Goal: Task Accomplishment & Management: Complete application form

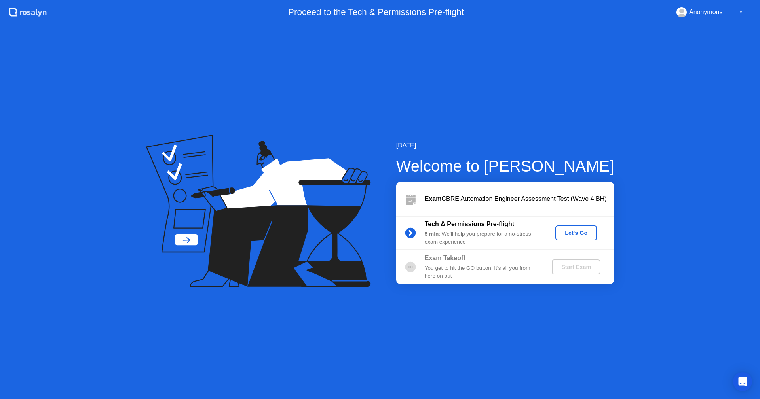
click at [577, 235] on div "Let's Go" at bounding box center [575, 233] width 35 height 6
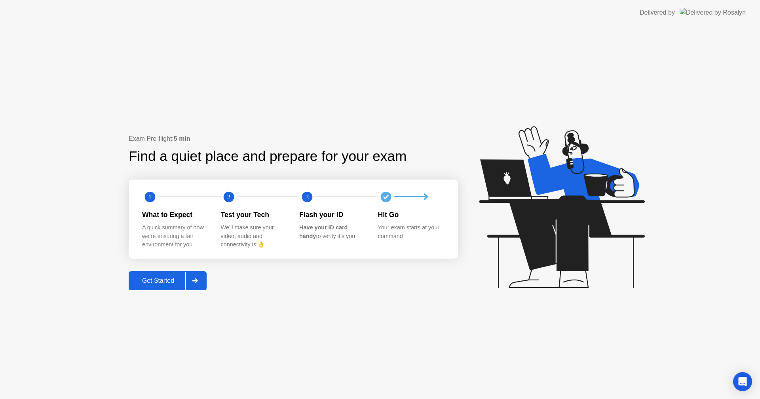
click at [159, 282] on div "Get Started" at bounding box center [158, 280] width 54 height 7
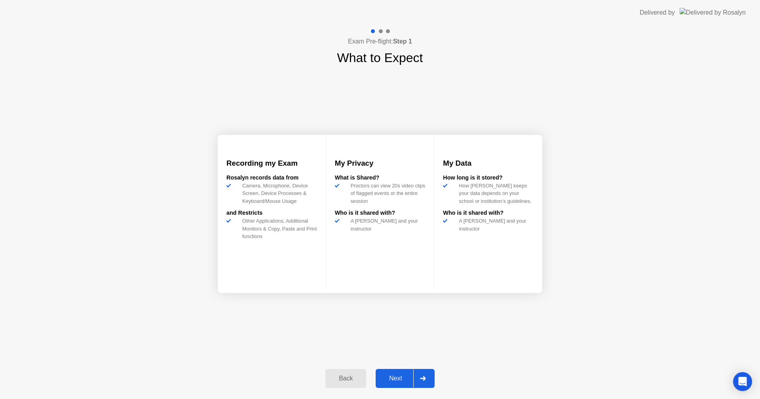
click at [393, 377] on div "Next" at bounding box center [395, 378] width 35 height 7
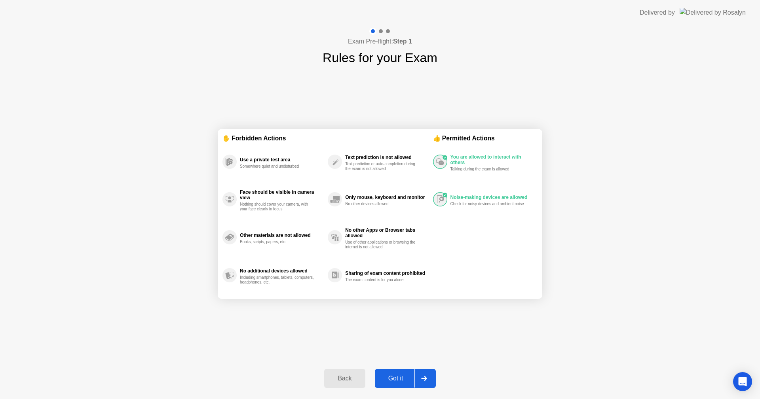
click at [396, 376] on div "Got it" at bounding box center [395, 378] width 37 height 7
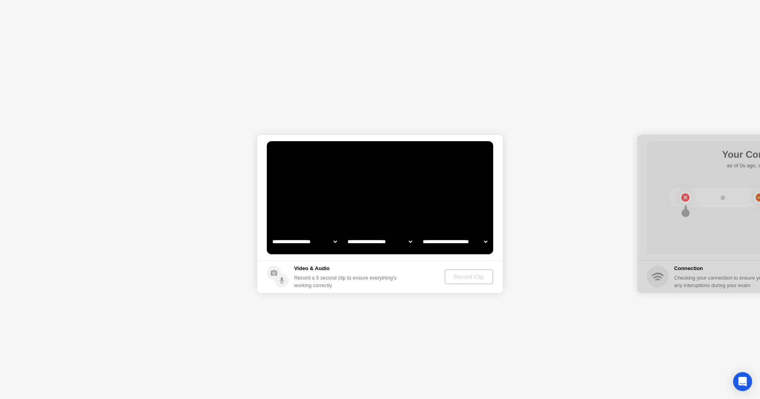
select select "**********"
select select "*******"
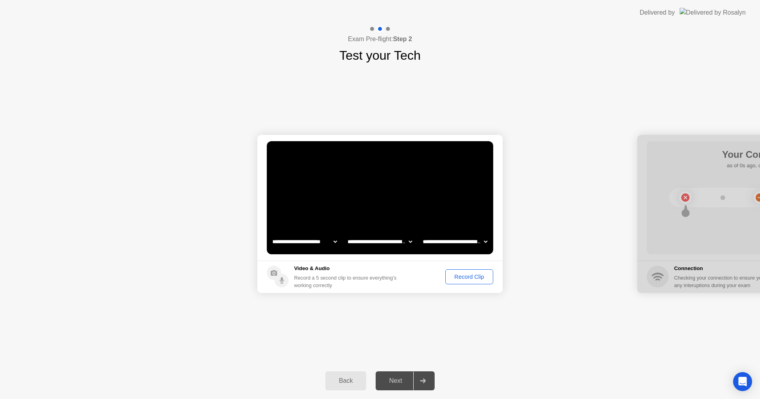
click at [457, 279] on div "Record Clip" at bounding box center [469, 277] width 42 height 6
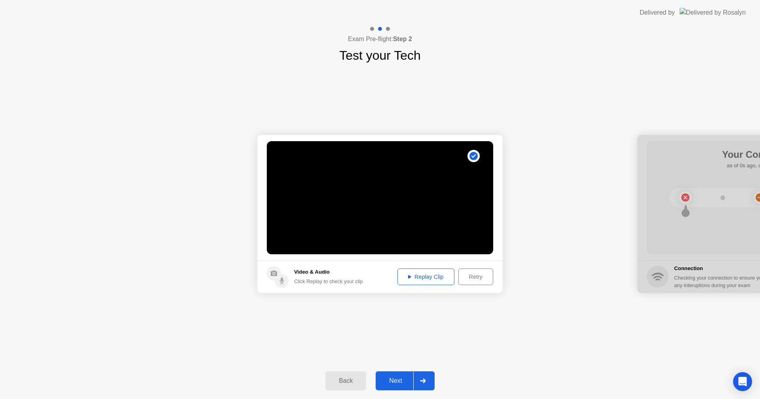
click at [429, 280] on div "Replay Clip" at bounding box center [425, 277] width 51 height 6
click at [388, 373] on button "Next" at bounding box center [404, 381] width 59 height 19
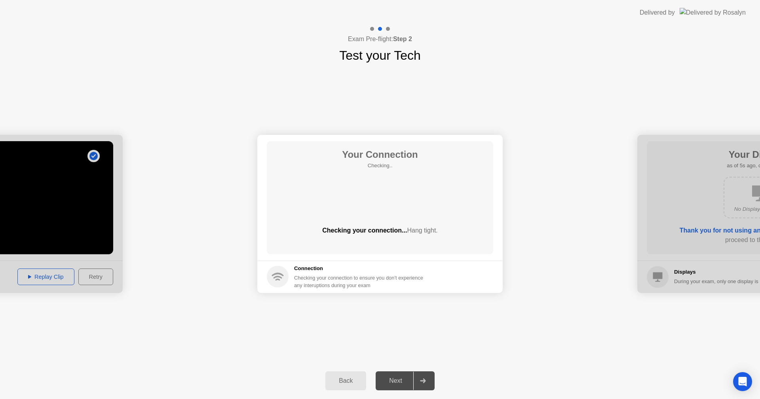
click at [396, 380] on div "Next" at bounding box center [395, 380] width 35 height 7
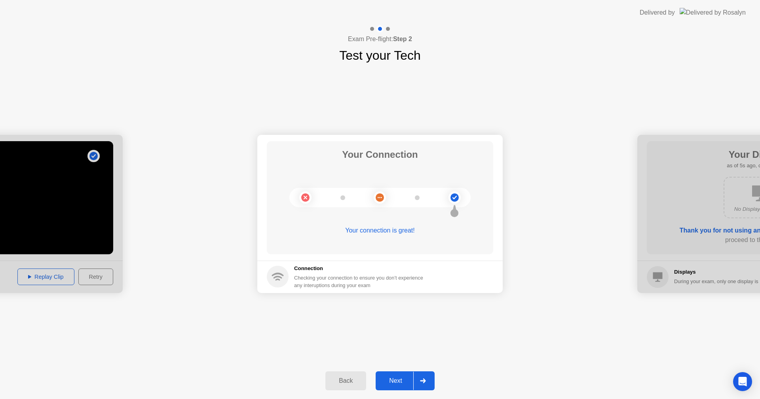
click at [396, 377] on div "Next" at bounding box center [395, 380] width 35 height 7
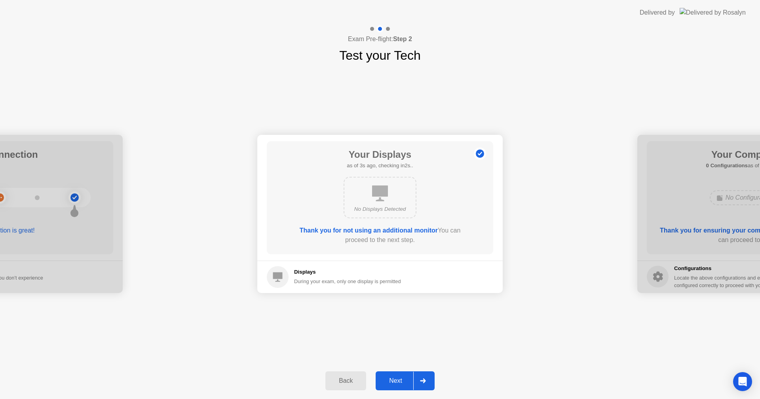
click at [396, 377] on div "Next" at bounding box center [395, 380] width 35 height 7
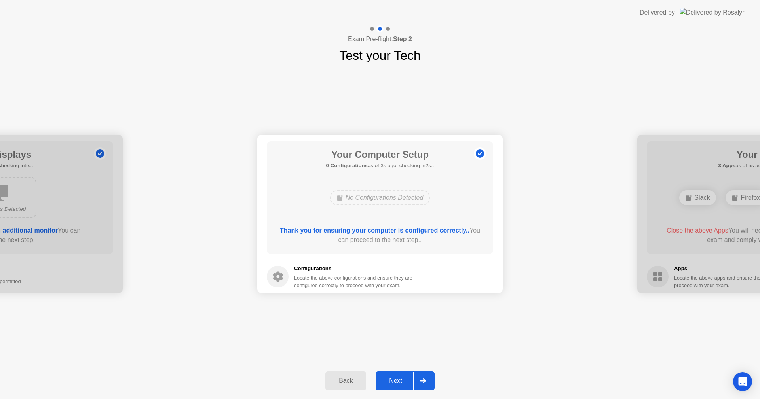
click at [396, 381] on div "Next" at bounding box center [395, 380] width 35 height 7
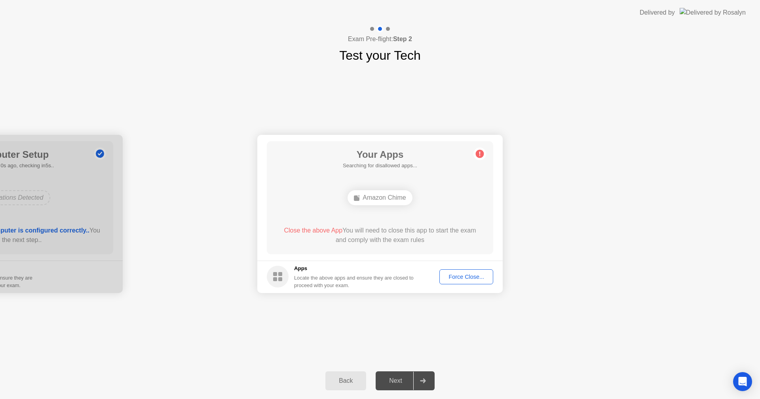
click at [206, 99] on div "**********" at bounding box center [380, 214] width 760 height 298
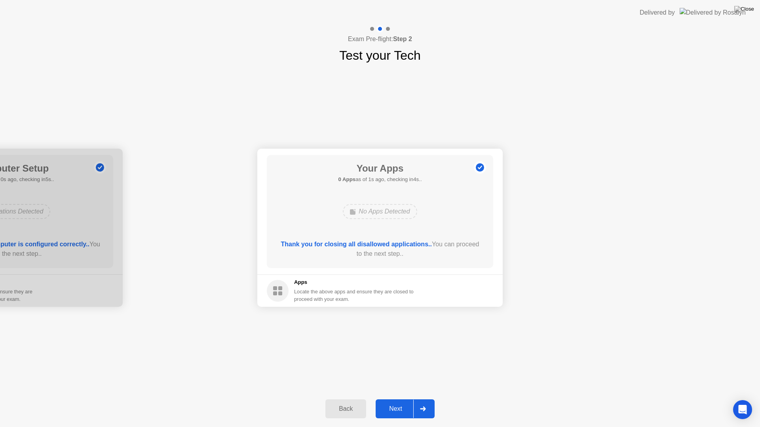
click at [397, 399] on div "Next" at bounding box center [395, 409] width 35 height 7
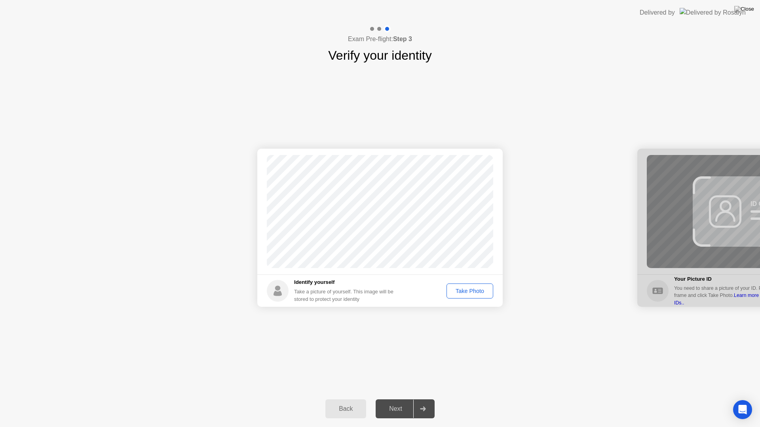
click at [463, 293] on div "Take Photo" at bounding box center [469, 291] width 41 height 6
click at [391, 399] on div "Next" at bounding box center [395, 409] width 35 height 7
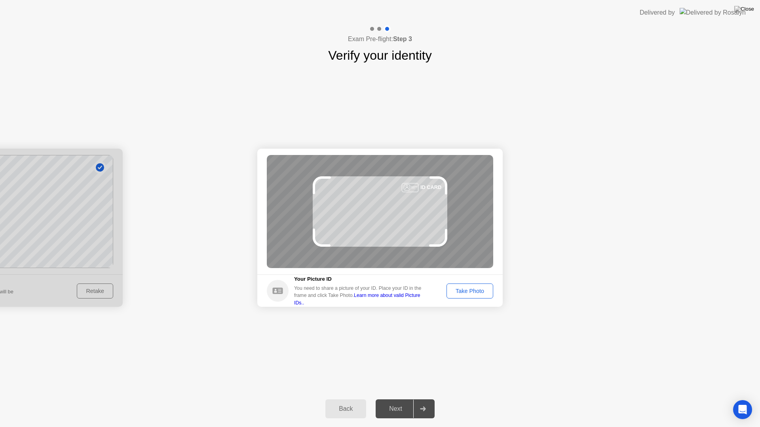
click at [480, 292] on div "Take Photo" at bounding box center [469, 291] width 41 height 6
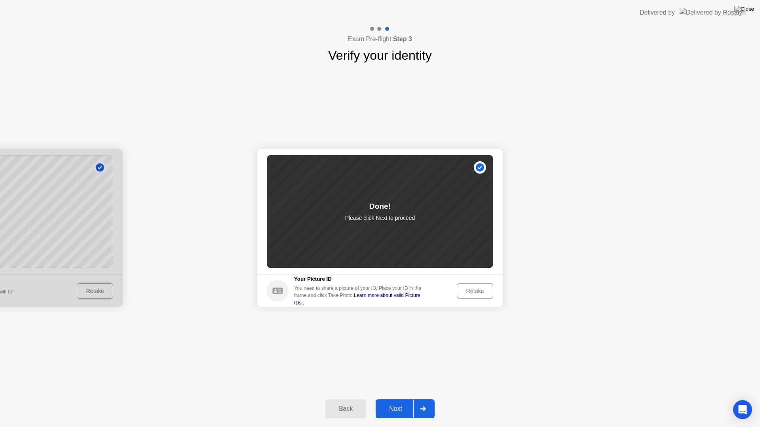
click at [413, 300] on link "Learn more about valid Picture IDs.." at bounding box center [357, 299] width 126 height 13
click at [472, 297] on button "Retake" at bounding box center [475, 291] width 36 height 15
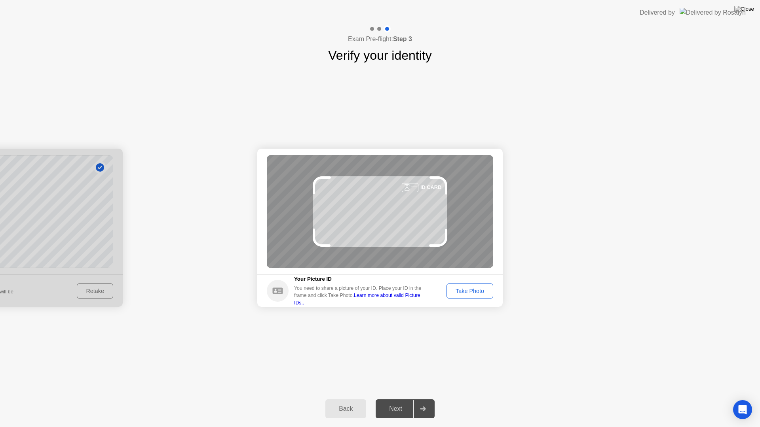
click at [475, 288] on div "Take Photo" at bounding box center [469, 291] width 41 height 6
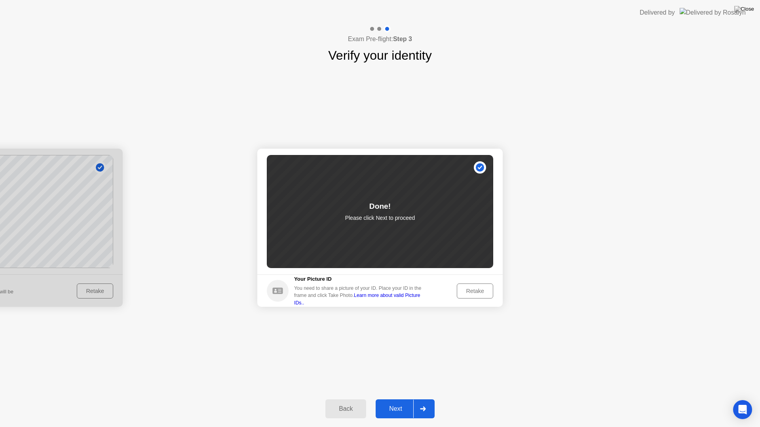
click at [389, 399] on div "Next" at bounding box center [395, 409] width 35 height 7
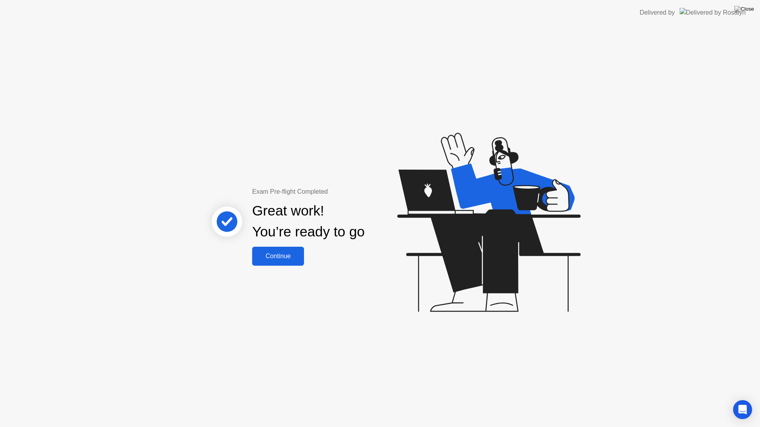
click at [283, 254] on div "Continue" at bounding box center [277, 256] width 47 height 7
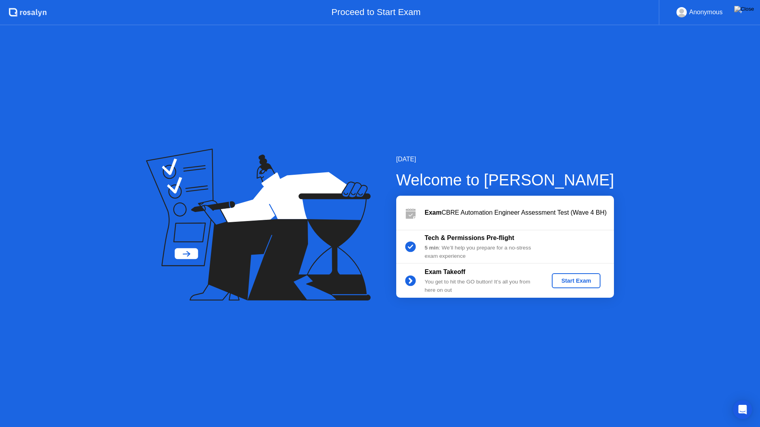
click at [582, 283] on div "Start Exam" at bounding box center [576, 281] width 42 height 6
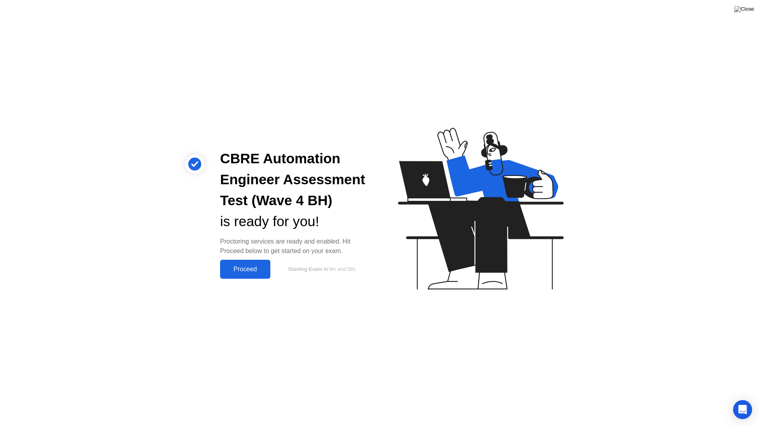
click at [241, 266] on div "Proceed" at bounding box center [245, 269] width 46 height 7
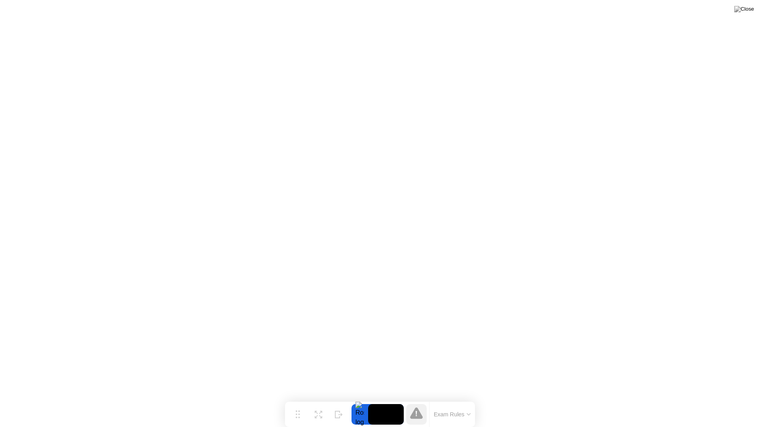
click at [358, 399] on div at bounding box center [359, 414] width 17 height 21
click at [462, 399] on button "Exam Rules" at bounding box center [452, 414] width 42 height 7
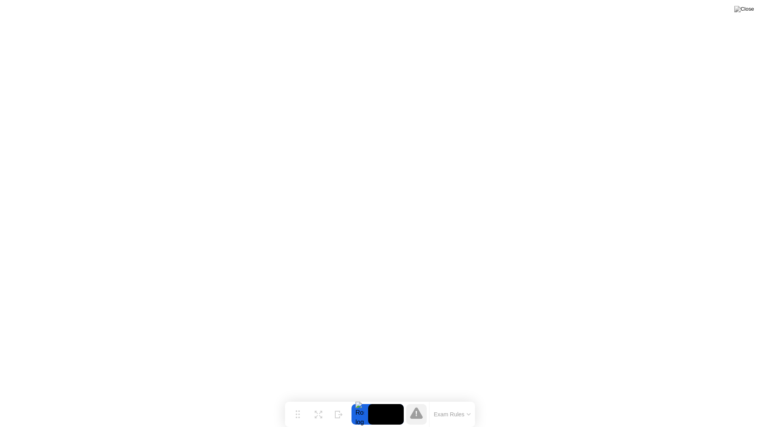
click at [752, 6] on button at bounding box center [744, 9] width 24 height 10
drag, startPoint x: 448, startPoint y: 270, endPoint x: 445, endPoint y: 264, distance: 7.3
click at [448, 399] on div at bounding box center [380, 427] width 760 height 0
click at [753, 10] on img at bounding box center [744, 9] width 20 height 6
